Goal: Find specific page/section: Find specific page/section

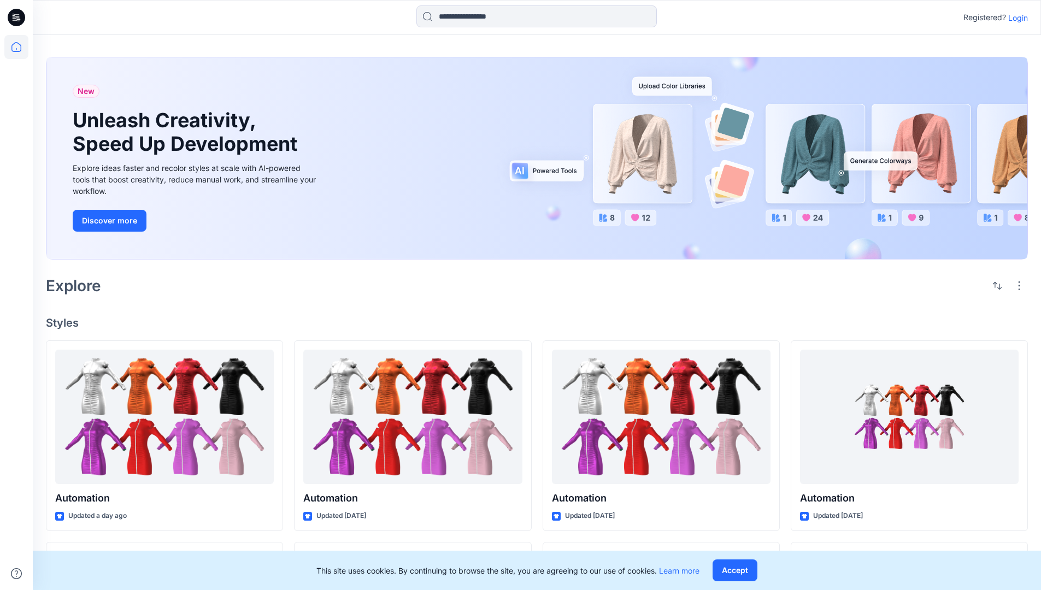
click at [610, 56] on div "New Unleash Creativity, Speed Up Development Explore ideas faster and recolor s…" at bounding box center [537, 160] width 982 height 225
click at [79, 285] on h2 "Explore" at bounding box center [73, 285] width 55 height 17
click at [63, 320] on h4 "Styles" at bounding box center [537, 323] width 982 height 13
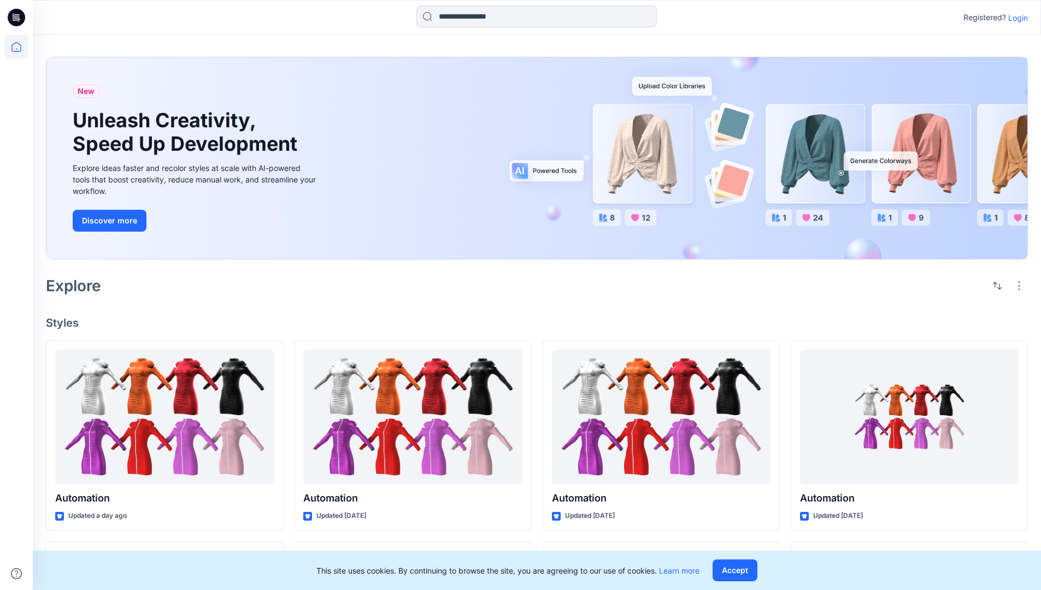
click at [63, 320] on h4 "Styles" at bounding box center [537, 323] width 982 height 13
click at [154, 303] on div "New Unleash Creativity, Speed Up Development Explore ideas faster and recolor s…" at bounding box center [537, 511] width 1009 height 952
click at [982, 15] on p "Registered?" at bounding box center [985, 17] width 43 height 13
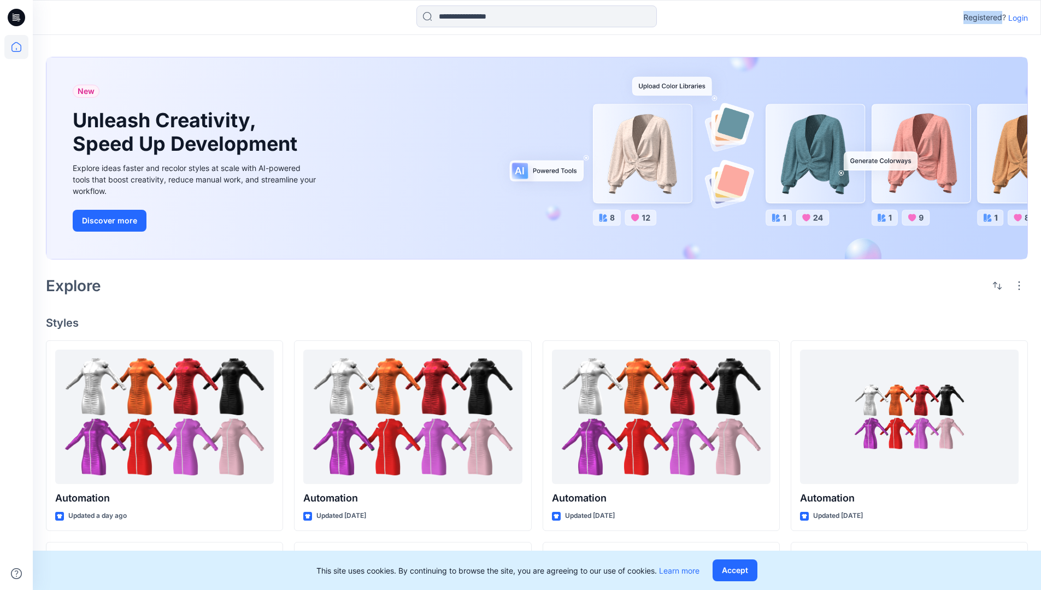
click at [982, 15] on p "Registered?" at bounding box center [985, 17] width 43 height 13
click at [920, 18] on div "Registered? Login" at bounding box center [537, 17] width 1008 height 24
click at [1034, 18] on div "Registered? Login" at bounding box center [537, 17] width 1008 height 24
click at [458, 20] on input at bounding box center [537, 16] width 241 height 22
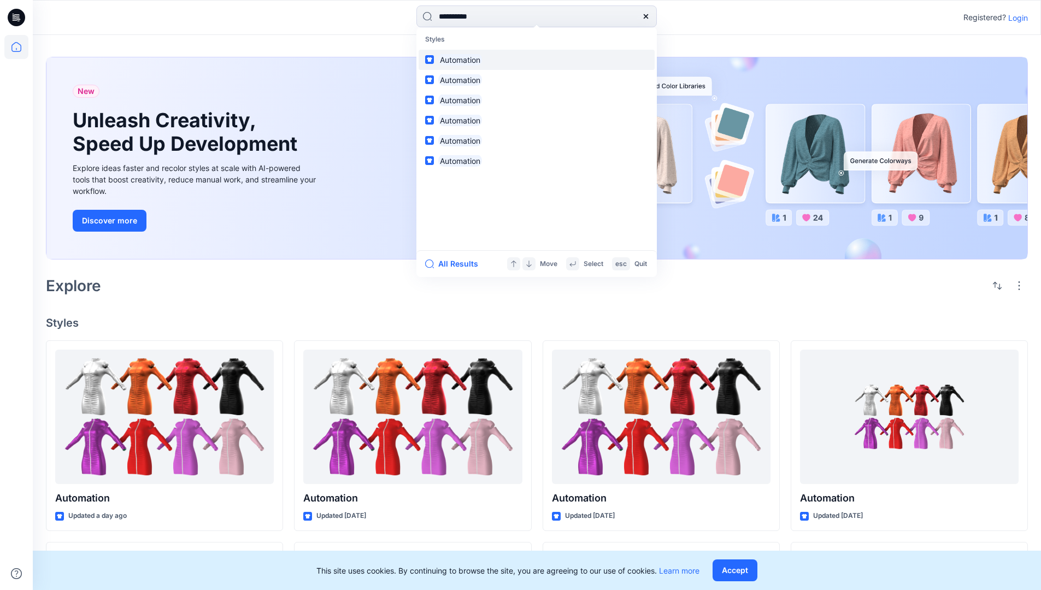
type input "**********"
click at [465, 58] on mark "Automation" at bounding box center [460, 60] width 44 height 13
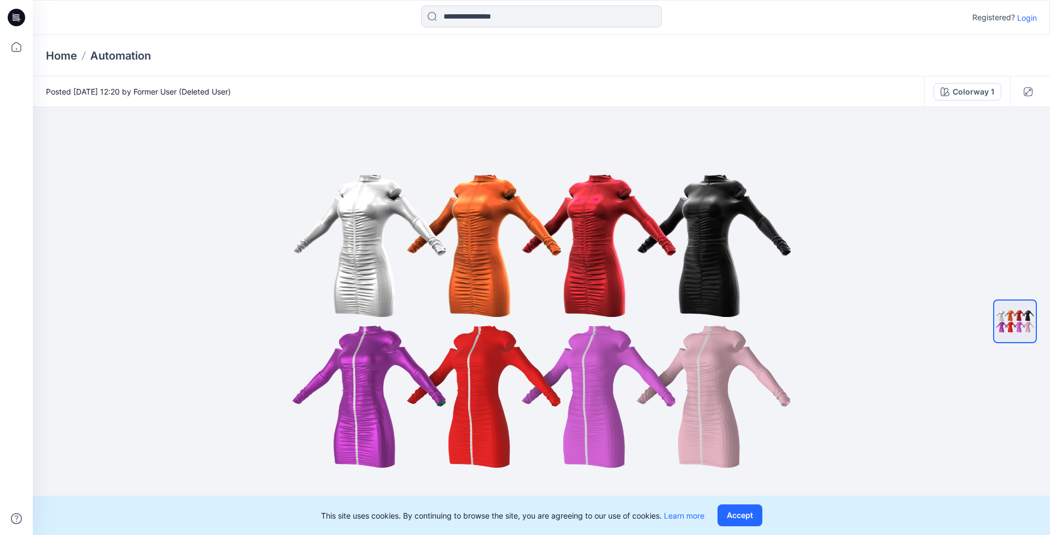
click at [128, 55] on p "Automation" at bounding box center [120, 55] width 61 height 15
click at [16, 17] on icon at bounding box center [18, 17] width 4 height 1
